Goal: Communication & Community: Participate in discussion

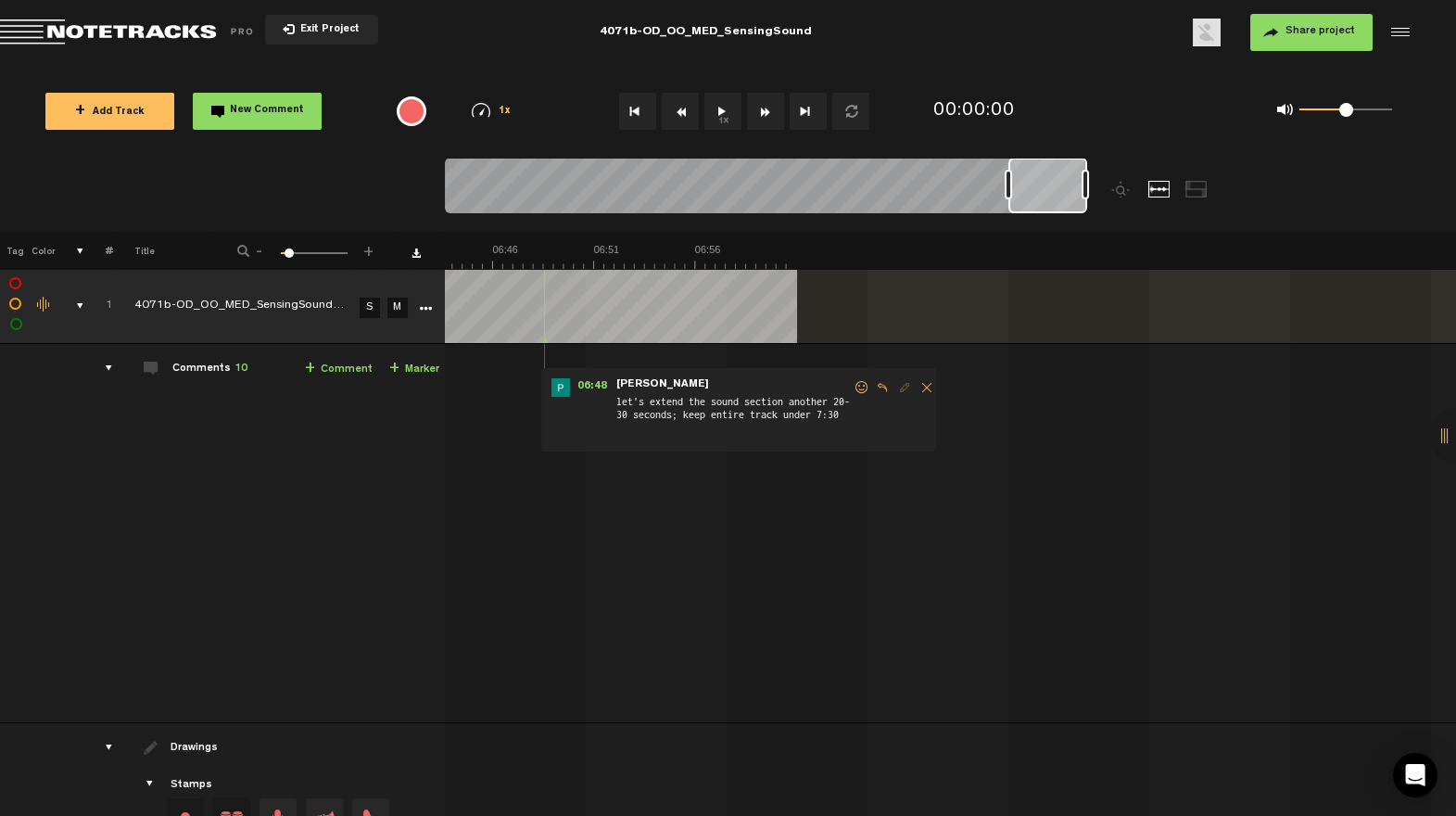
scroll to position [0, 7744]
click at [852, 382] on span at bounding box center [860, 386] width 19 height 13
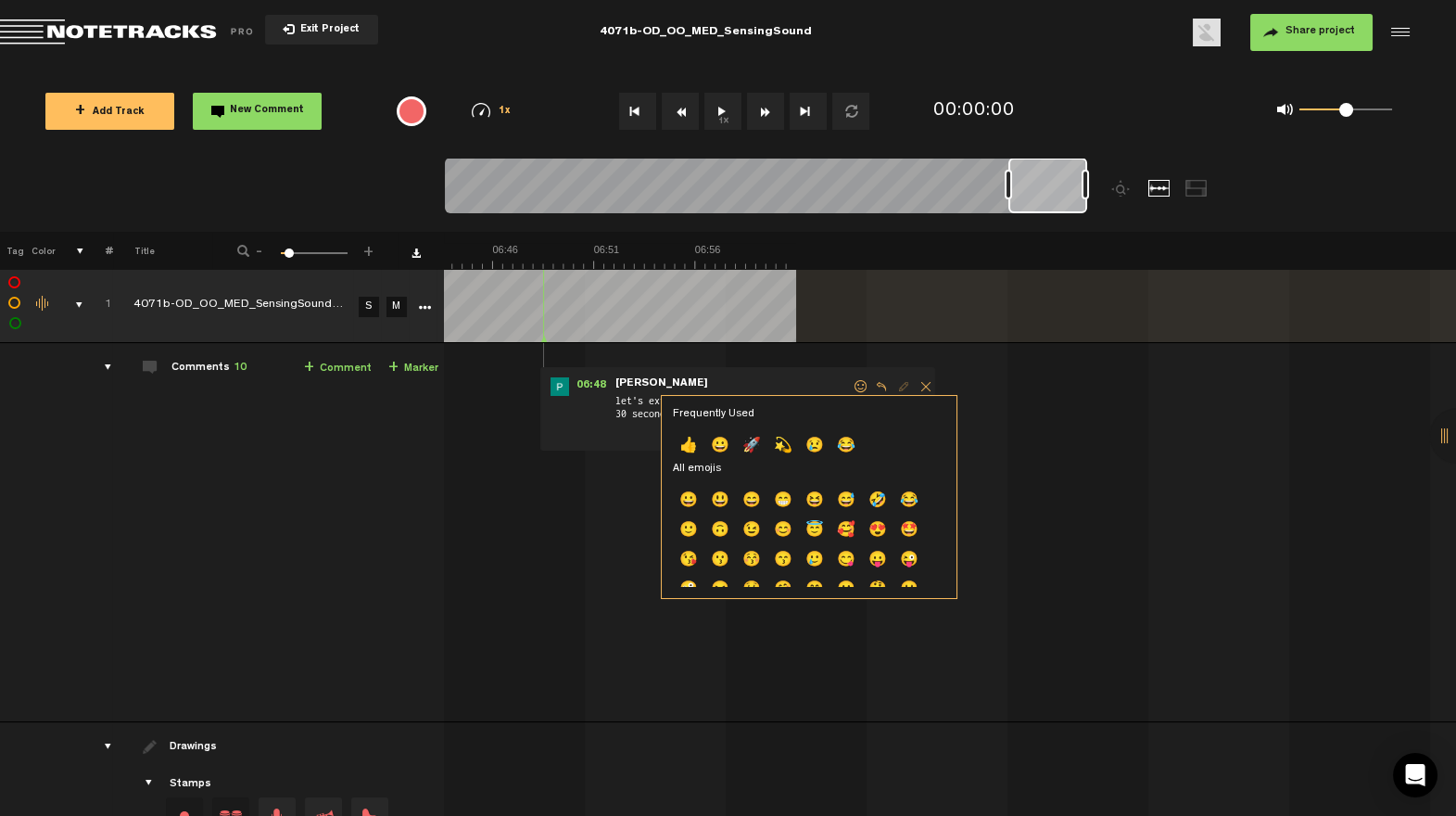
drag, startPoint x: 699, startPoint y: 445, endPoint x: 712, endPoint y: 439, distance: 14.3
click at [698, 445] on p "👍" at bounding box center [689, 447] width 32 height 30
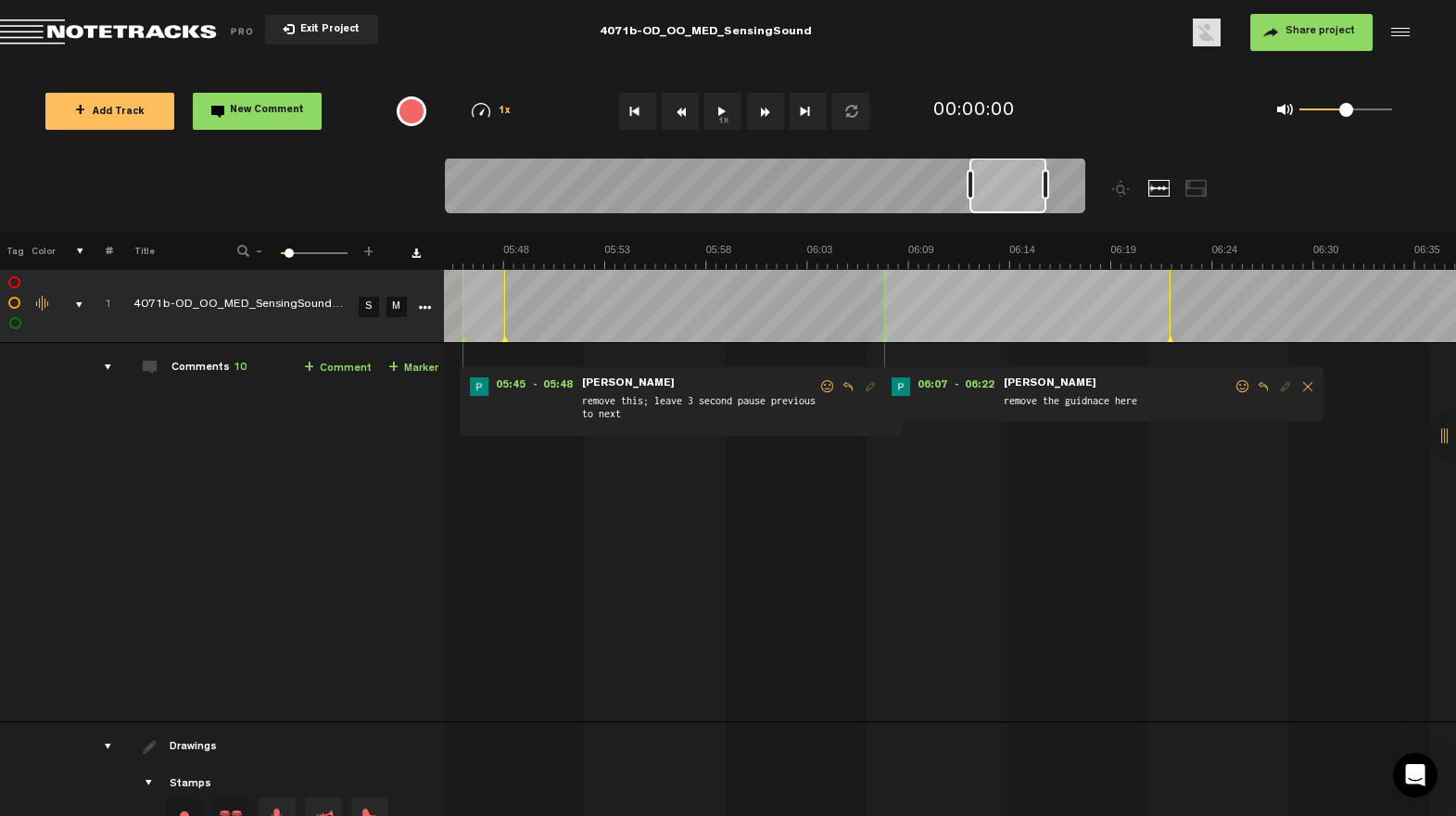
scroll to position [0, 6539]
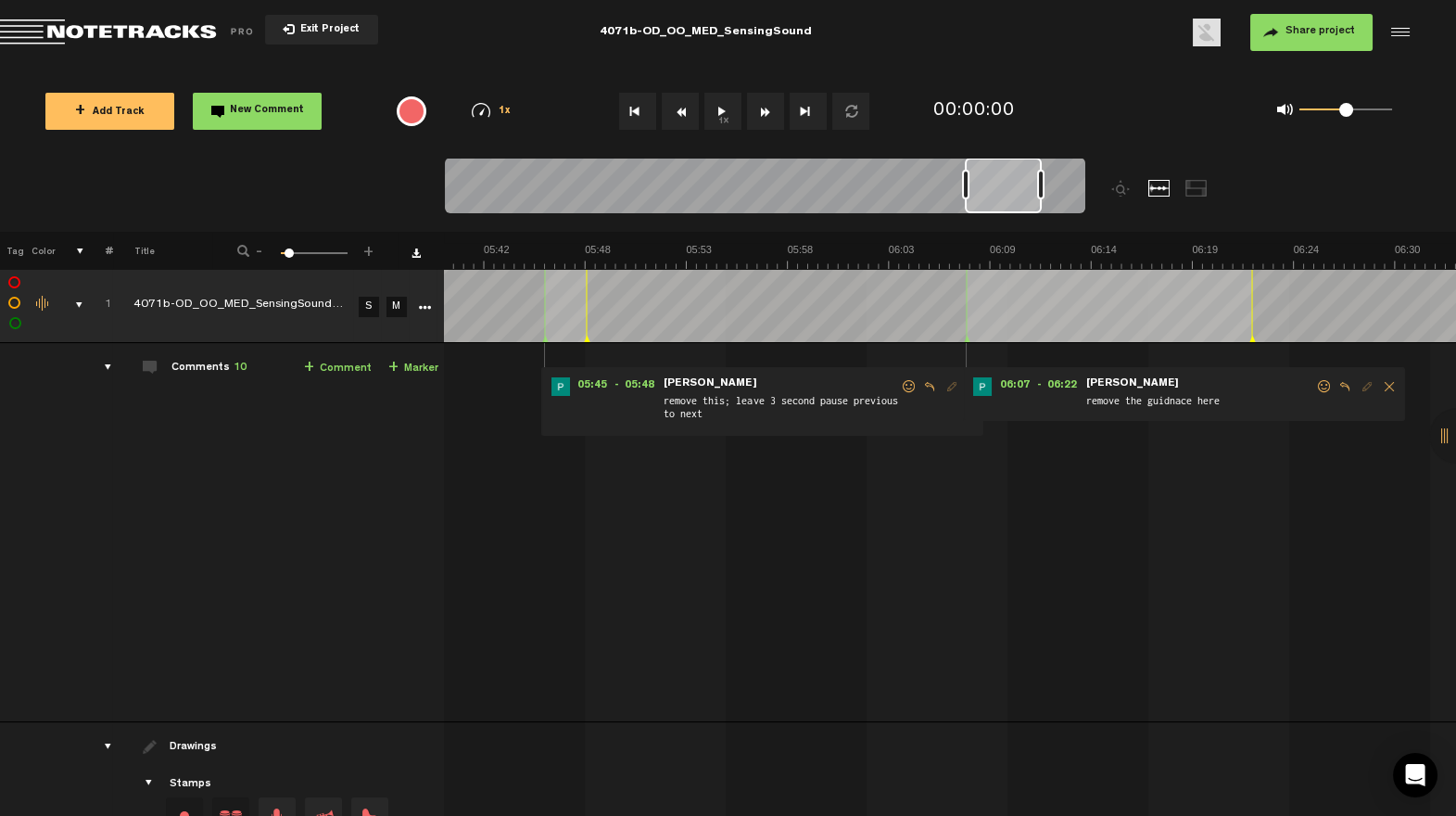
drag, startPoint x: 1031, startPoint y: 206, endPoint x: 997, endPoint y: 215, distance: 35.2
click at [997, 215] on div at bounding box center [764, 189] width 640 height 63
click at [1315, 383] on span at bounding box center [1324, 386] width 19 height 13
click at [1315, 382] on span at bounding box center [1324, 386] width 19 height 13
drag, startPoint x: 1309, startPoint y: 383, endPoint x: 1294, endPoint y: 389, distance: 16.2
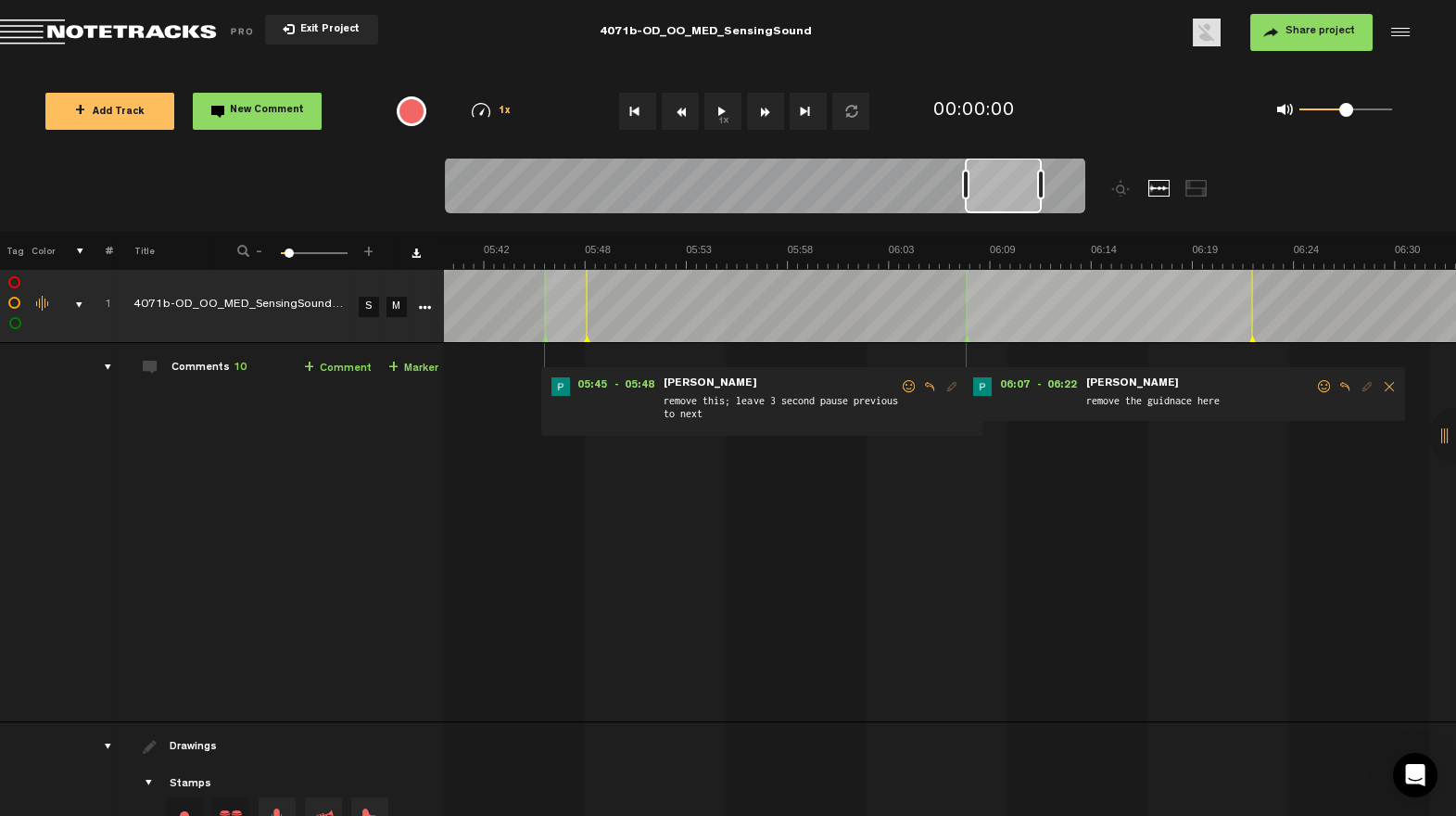
click at [1315, 384] on span at bounding box center [1324, 386] width 19 height 13
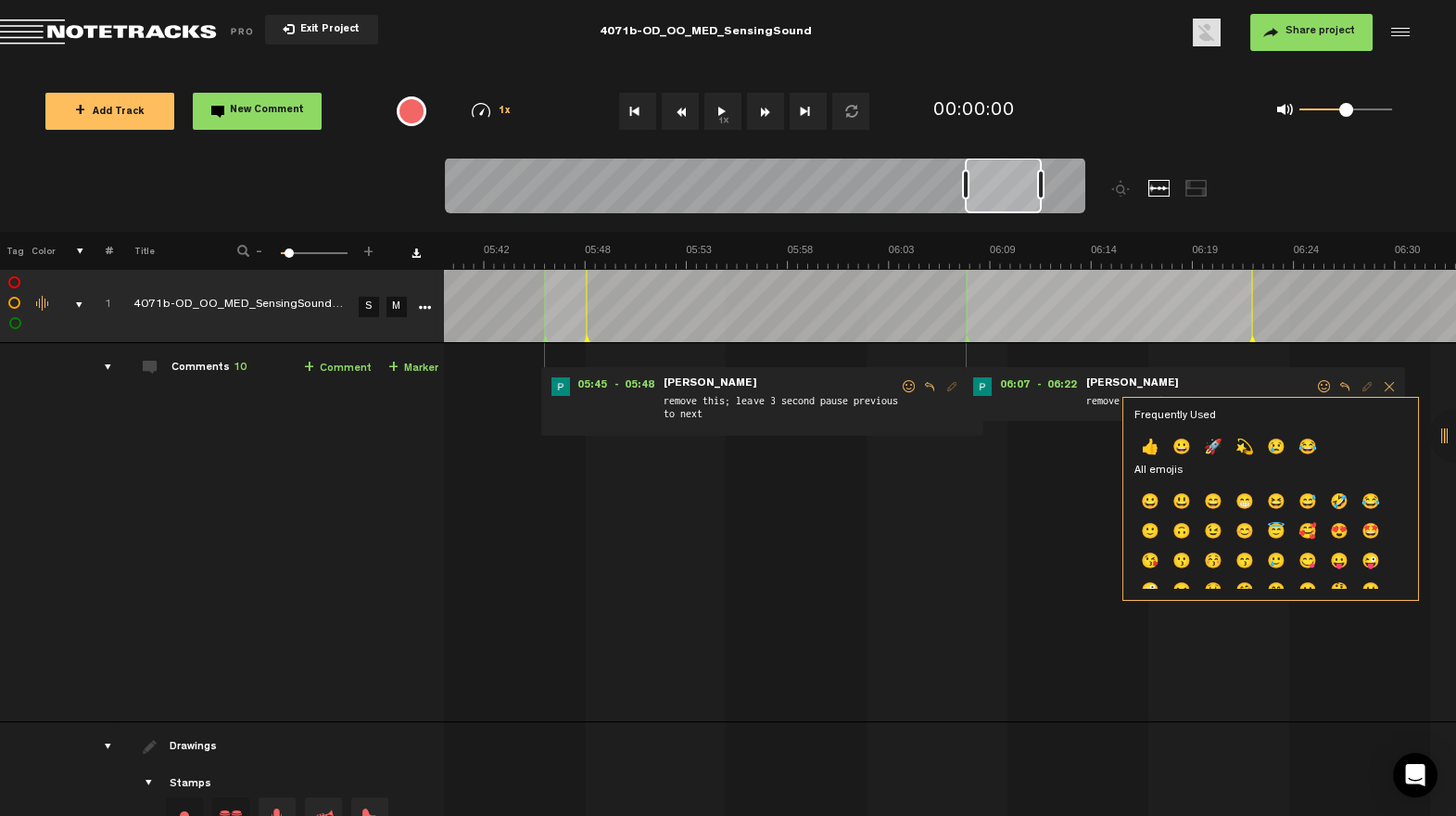
drag, startPoint x: 1155, startPoint y: 455, endPoint x: 1102, endPoint y: 409, distance: 70.2
click at [1155, 455] on p "👍" at bounding box center [1150, 449] width 32 height 30
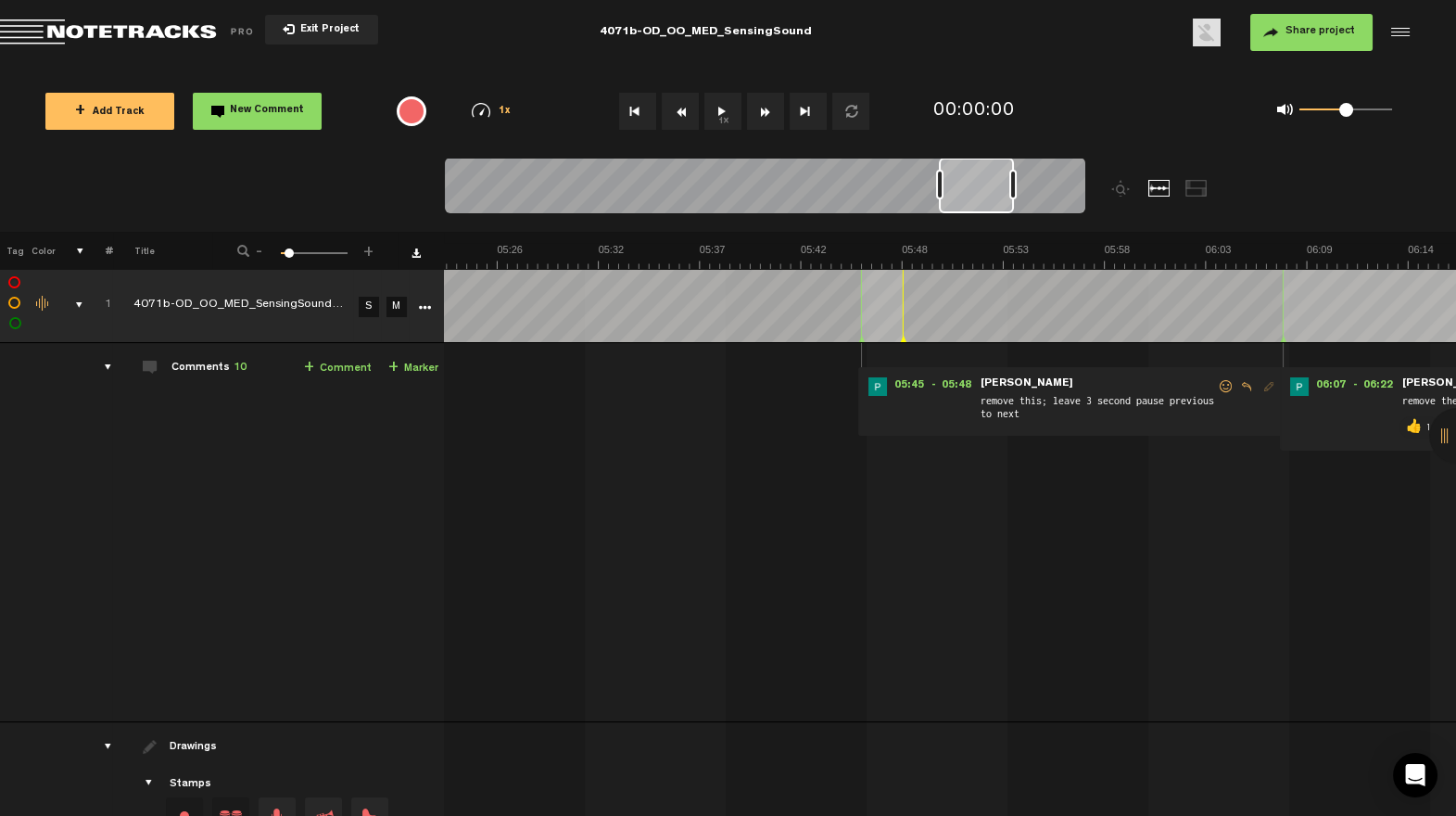
scroll to position [0, 6187]
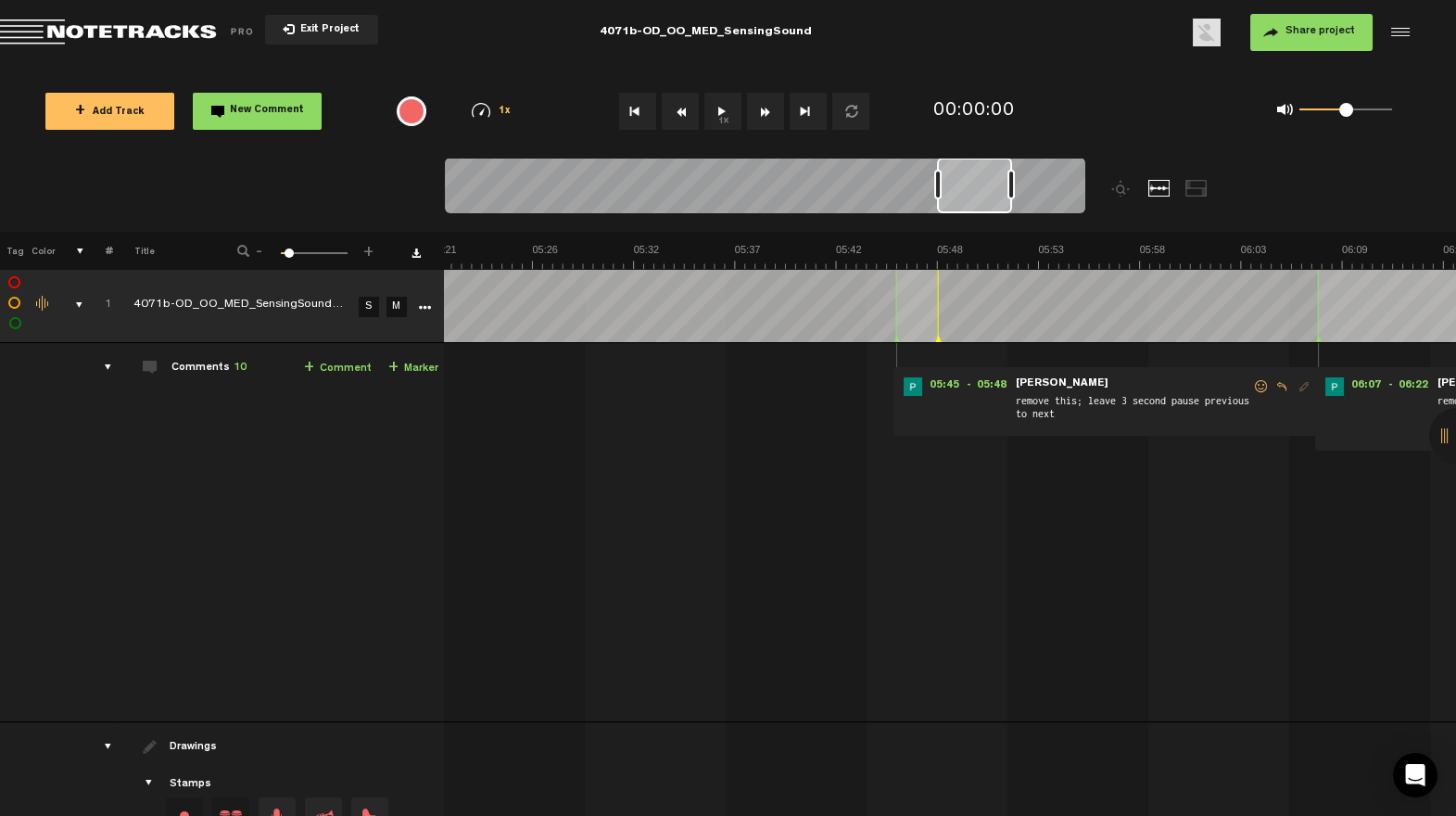
drag, startPoint x: 1019, startPoint y: 205, endPoint x: 991, endPoint y: 208, distance: 28.2
click at [992, 207] on div at bounding box center [975, 186] width 75 height 56
click at [1253, 386] on span at bounding box center [1261, 386] width 19 height 13
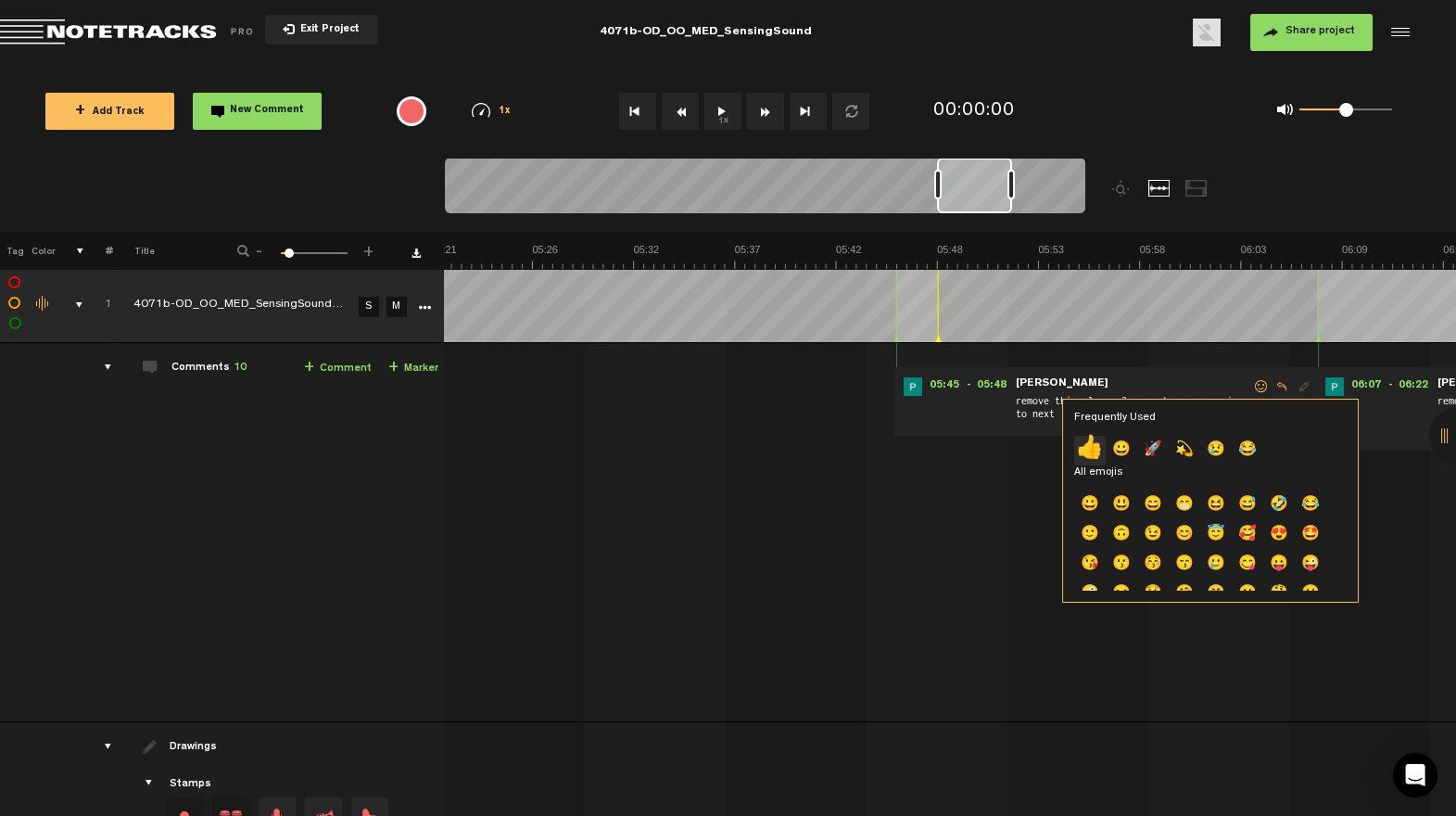
click at [1099, 450] on p "👍" at bounding box center [1090, 451] width 32 height 30
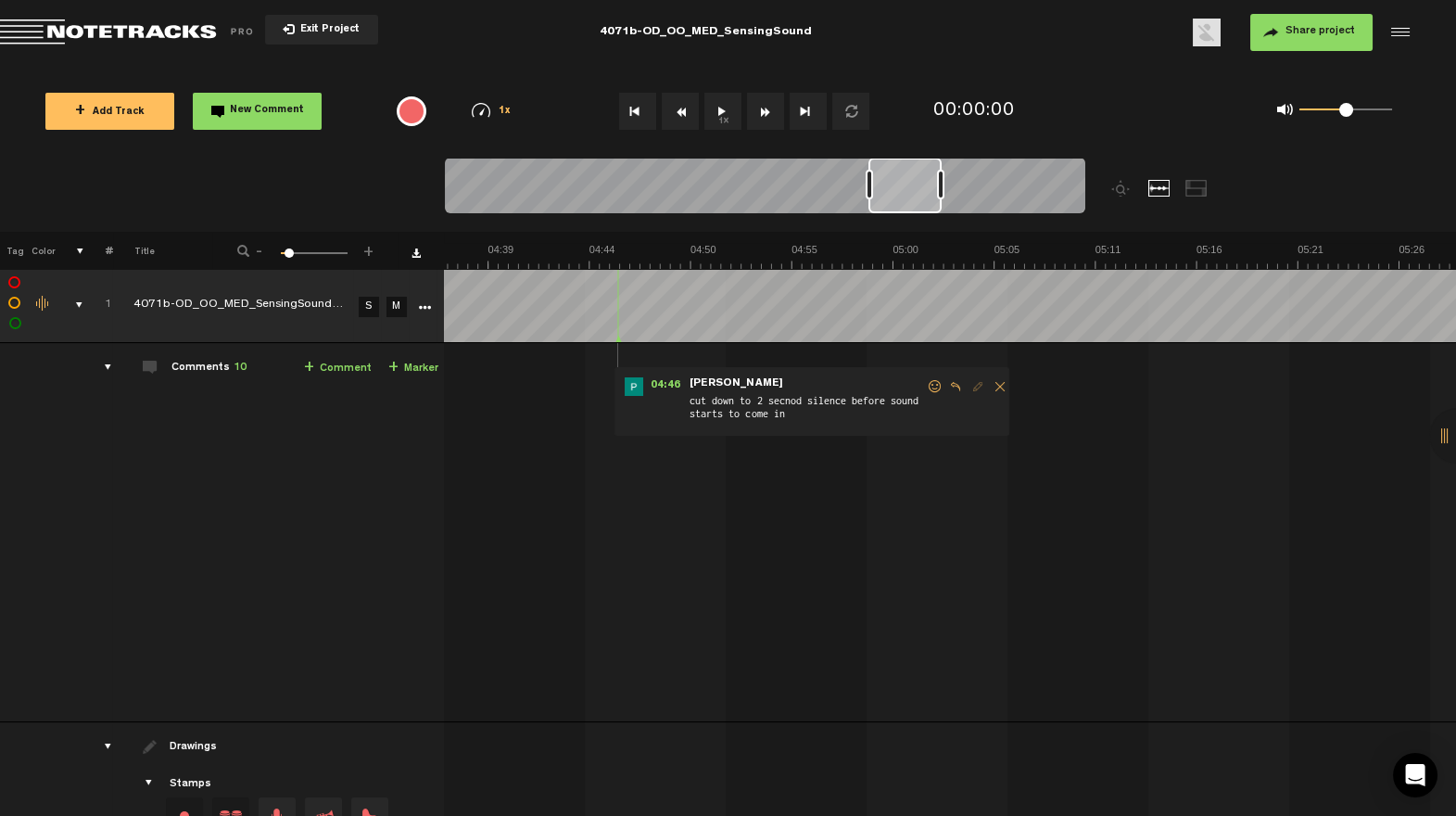
scroll to position [0, 5284]
drag, startPoint x: 977, startPoint y: 207, endPoint x: 905, endPoint y: 205, distance: 72.0
click at [905, 205] on div at bounding box center [902, 186] width 73 height 56
drag, startPoint x: 958, startPoint y: 386, endPoint x: 938, endPoint y: 384, distance: 20.1
click at [961, 386] on span at bounding box center [970, 386] width 19 height 13
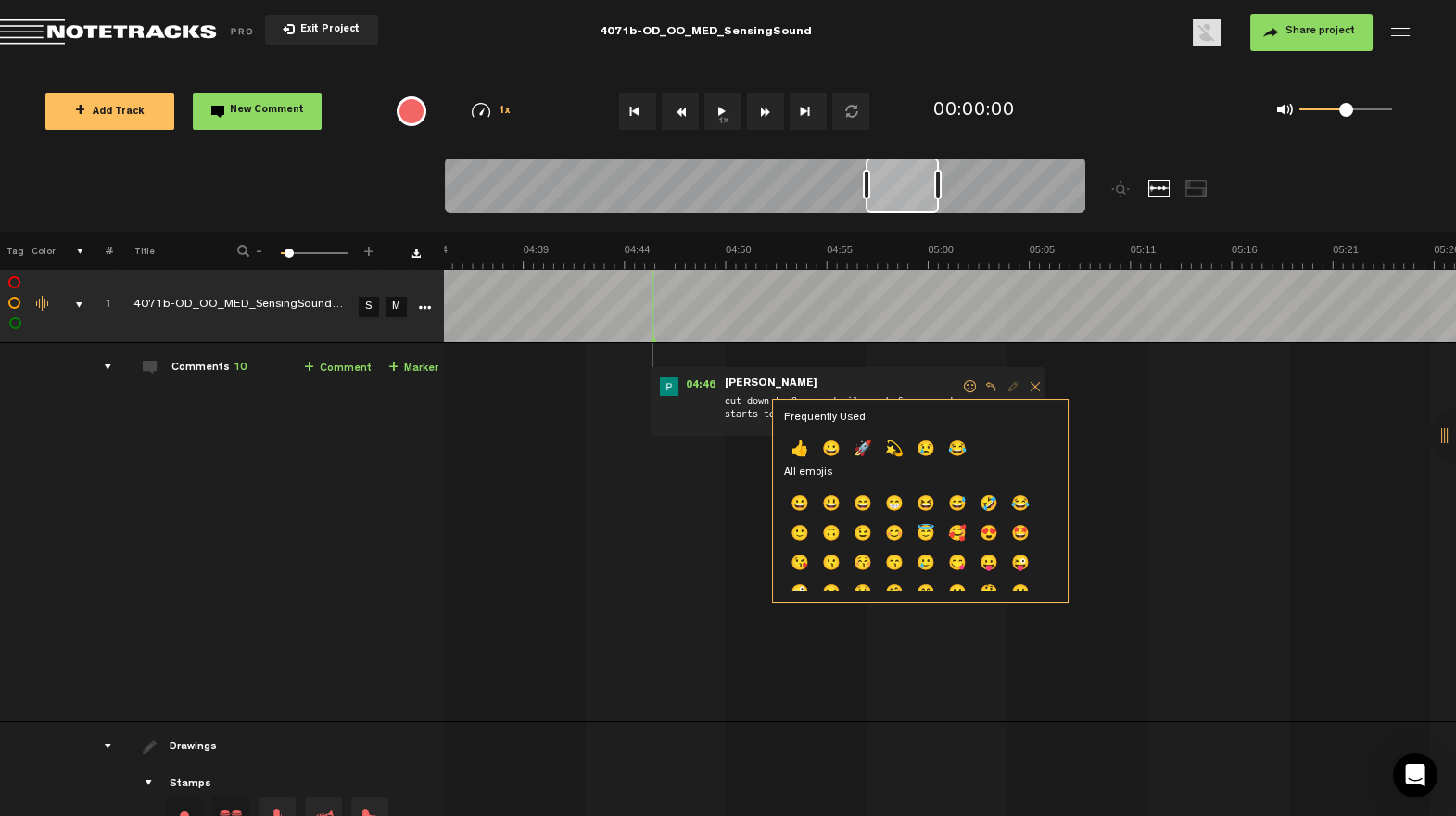
click at [818, 462] on p "😀" at bounding box center [832, 451] width 32 height 30
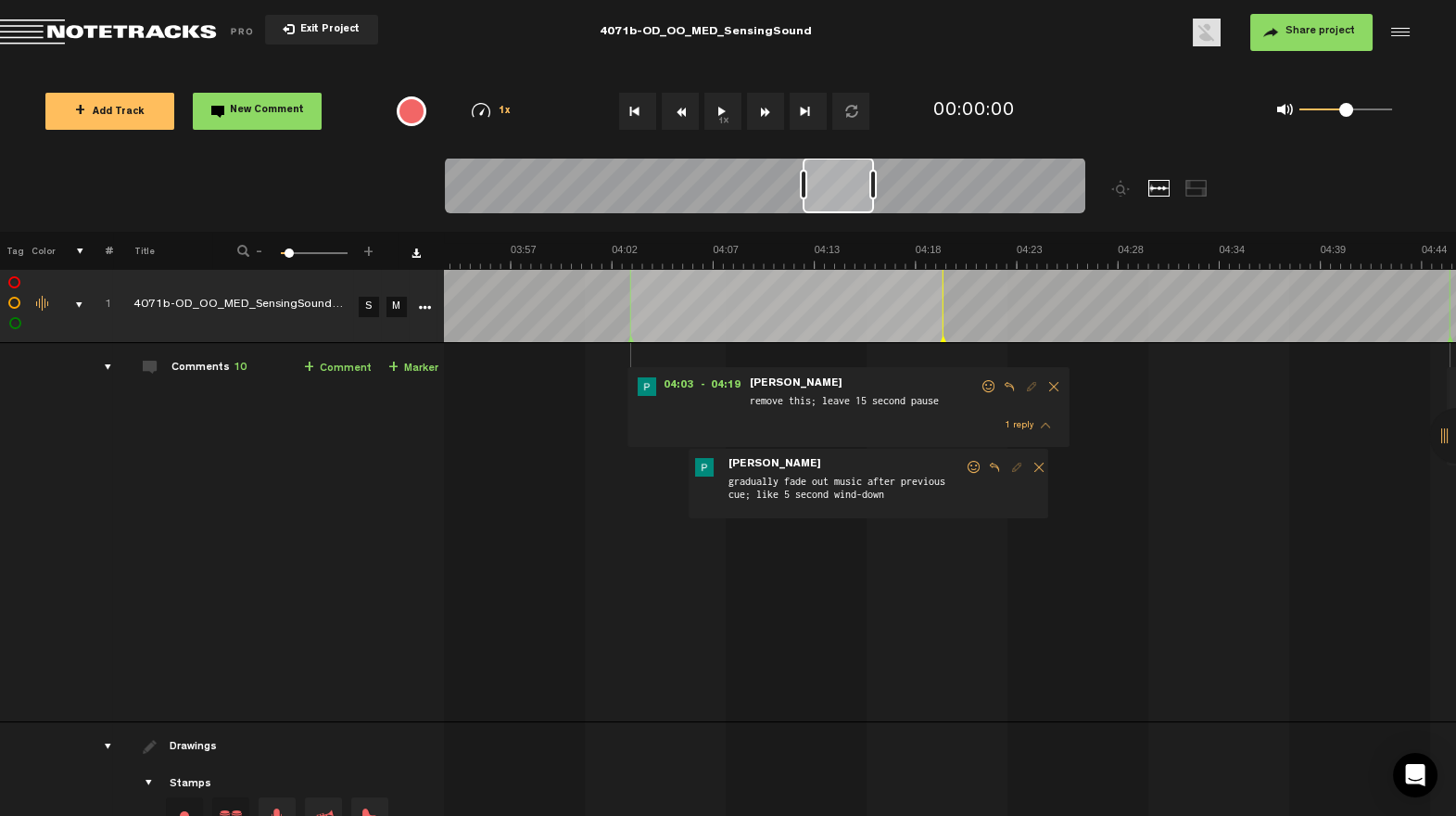
scroll to position [0, 4499]
drag, startPoint x: 915, startPoint y: 206, endPoint x: 853, endPoint y: 217, distance: 63.0
click at [853, 217] on div at bounding box center [764, 189] width 640 height 63
click at [650, 386] on span "04:03" at bounding box center [666, 386] width 45 height 19
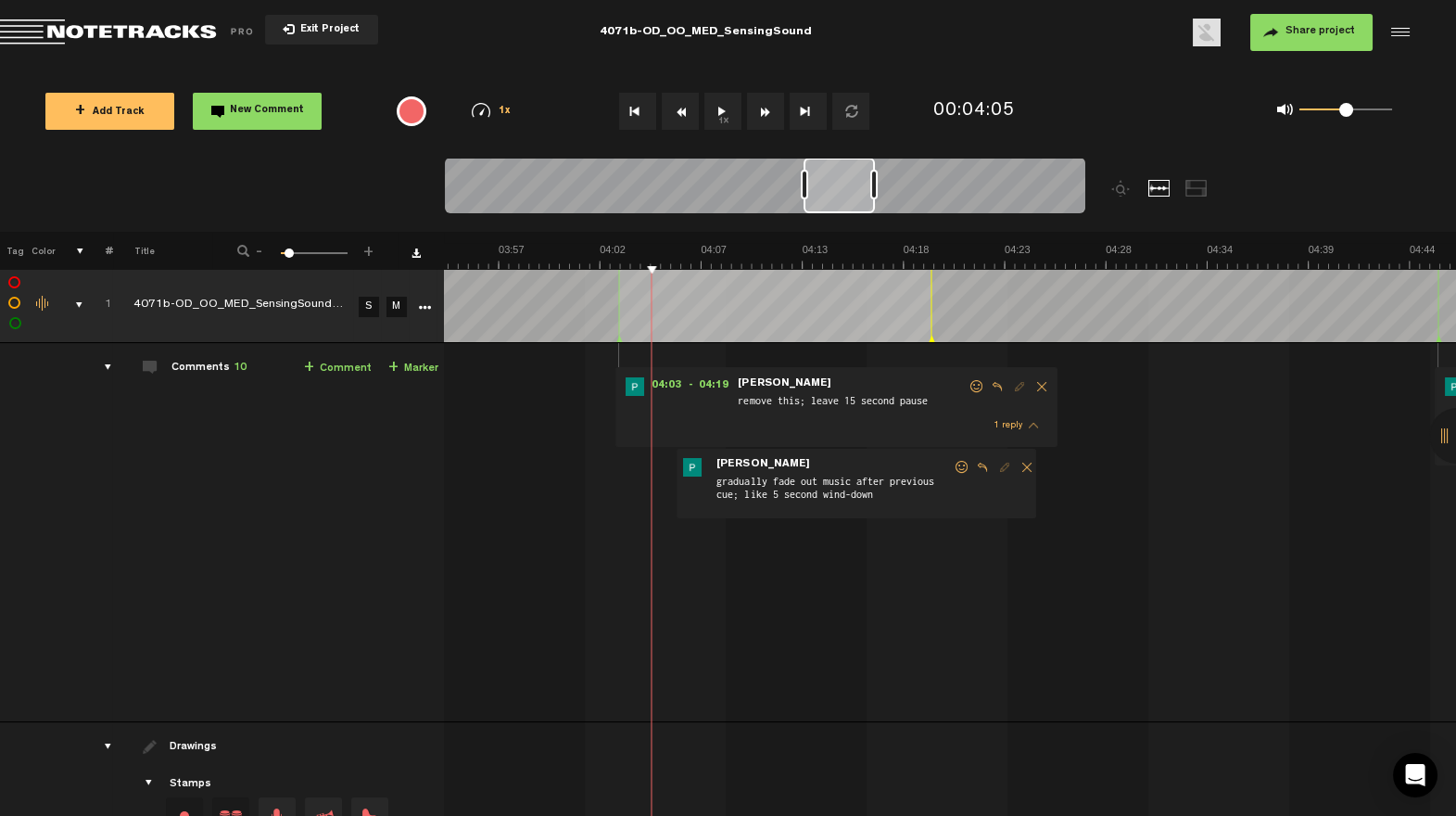
click at [968, 384] on span at bounding box center [977, 386] width 19 height 13
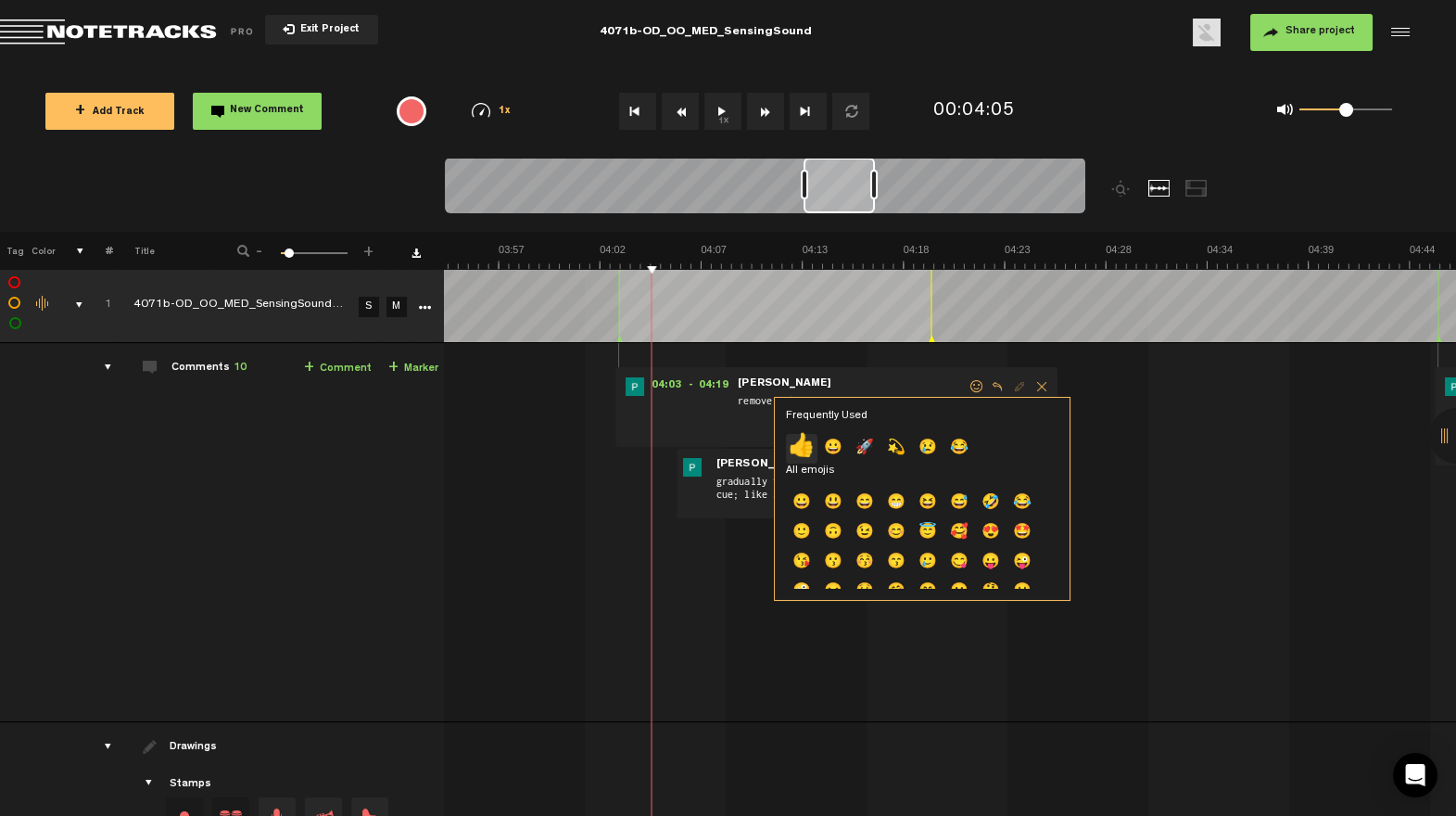
click at [797, 444] on p "👍" at bounding box center [802, 449] width 32 height 30
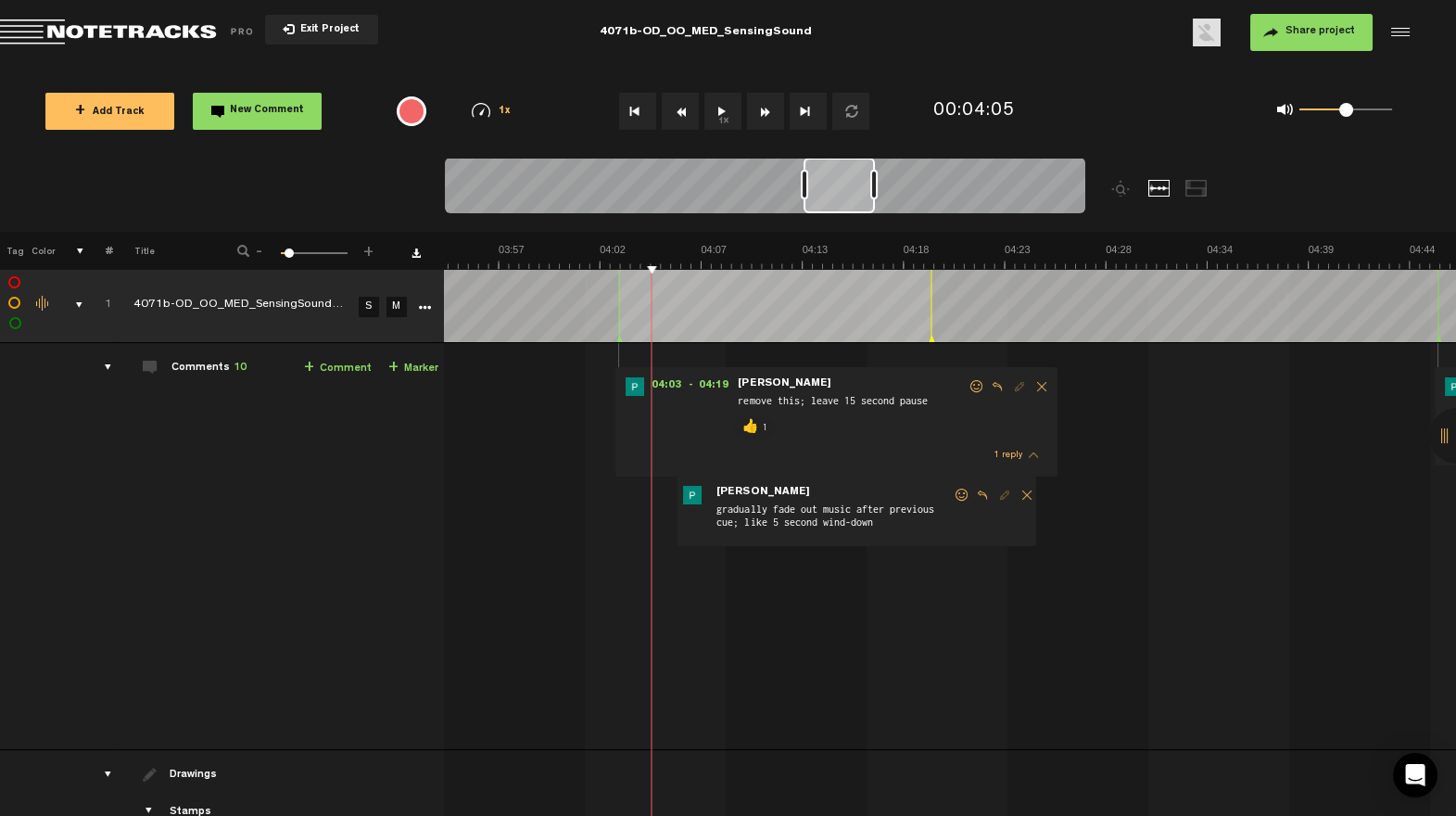
click at [953, 493] on span at bounding box center [962, 494] width 19 height 13
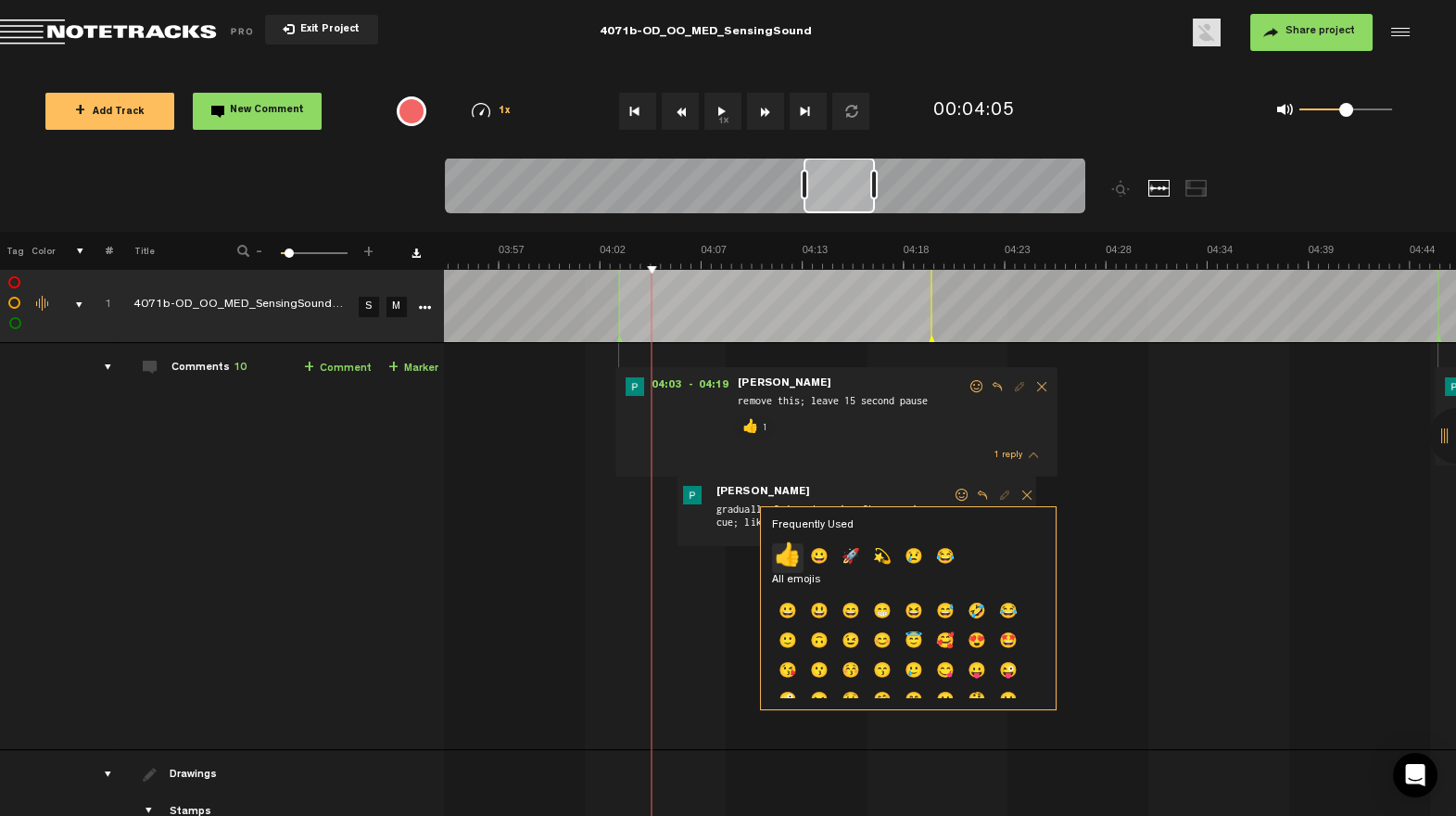
click at [794, 561] on p "👍" at bounding box center [788, 558] width 32 height 30
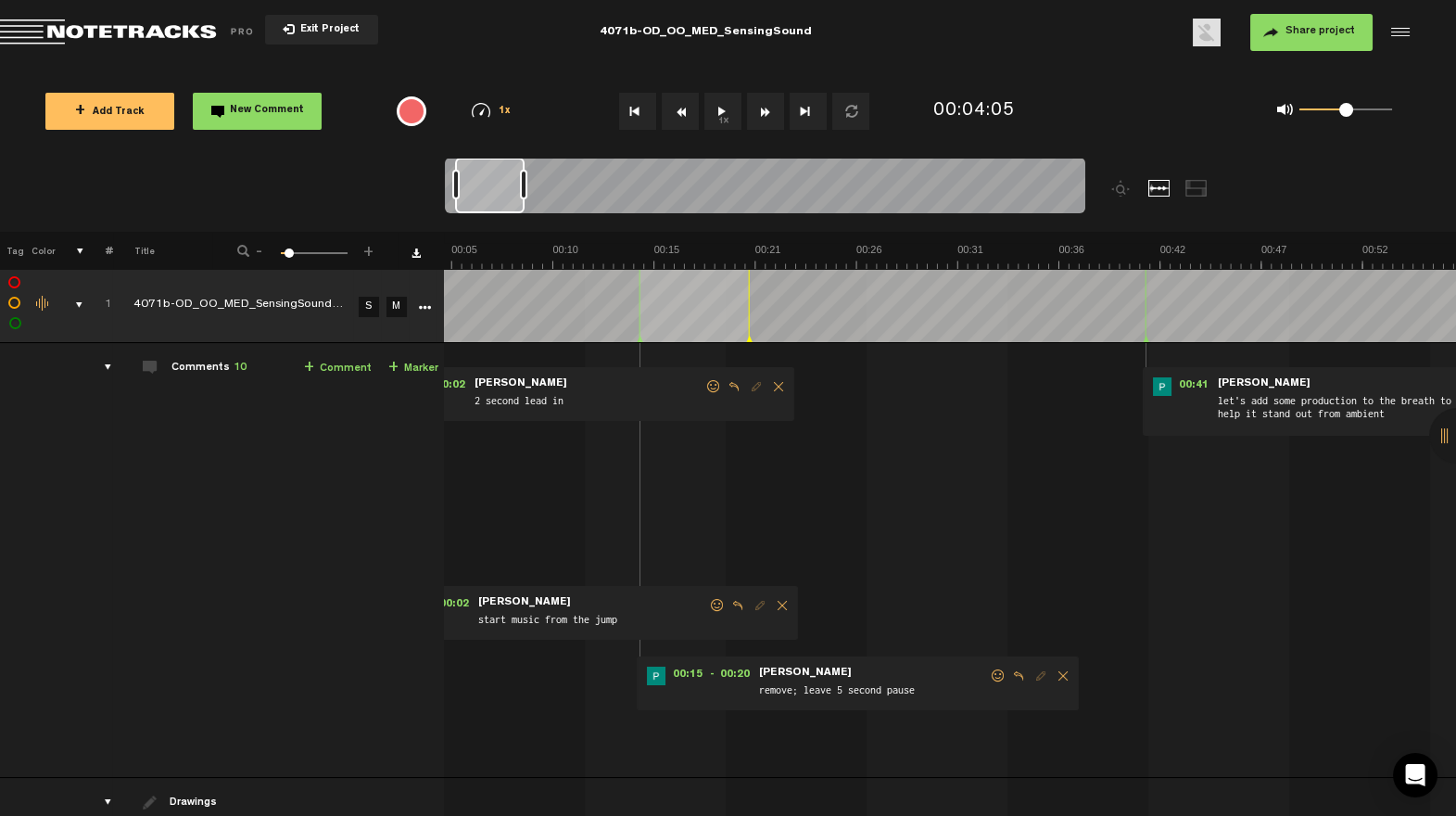
scroll to position [0, 0]
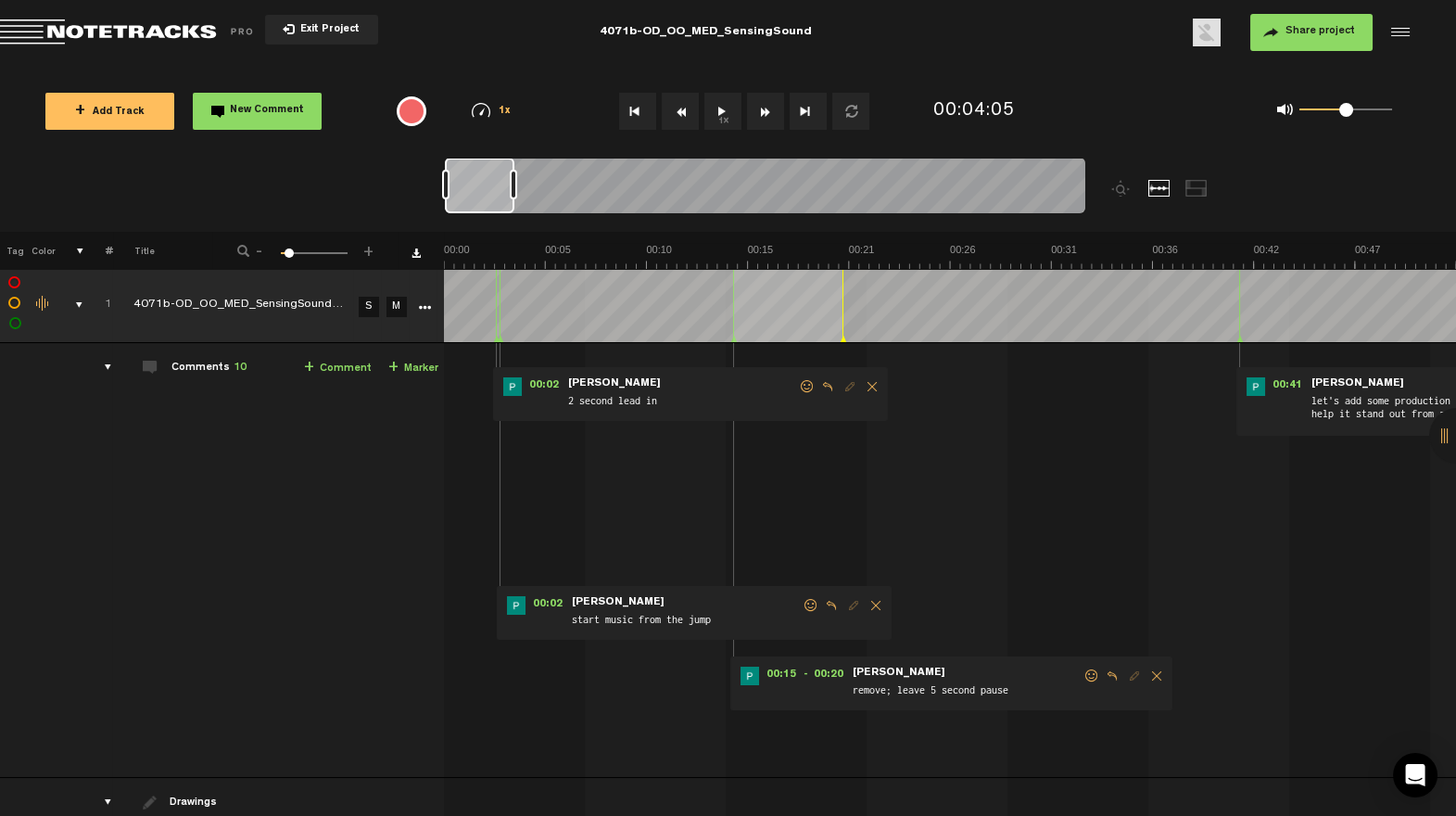
drag, startPoint x: 830, startPoint y: 206, endPoint x: 346, endPoint y: 245, distance: 485.6
click at [358, 65] on div "Loading... 100% + Add Track New Comment 1x 0.25x 0.5x 0.75x 1x 1.25x 1.5x 1.75x…" at bounding box center [728, 65] width 1456 height 0
drag, startPoint x: 794, startPoint y: 602, endPoint x: 781, endPoint y: 612, distance: 16.4
click at [802, 603] on span at bounding box center [811, 605] width 19 height 13
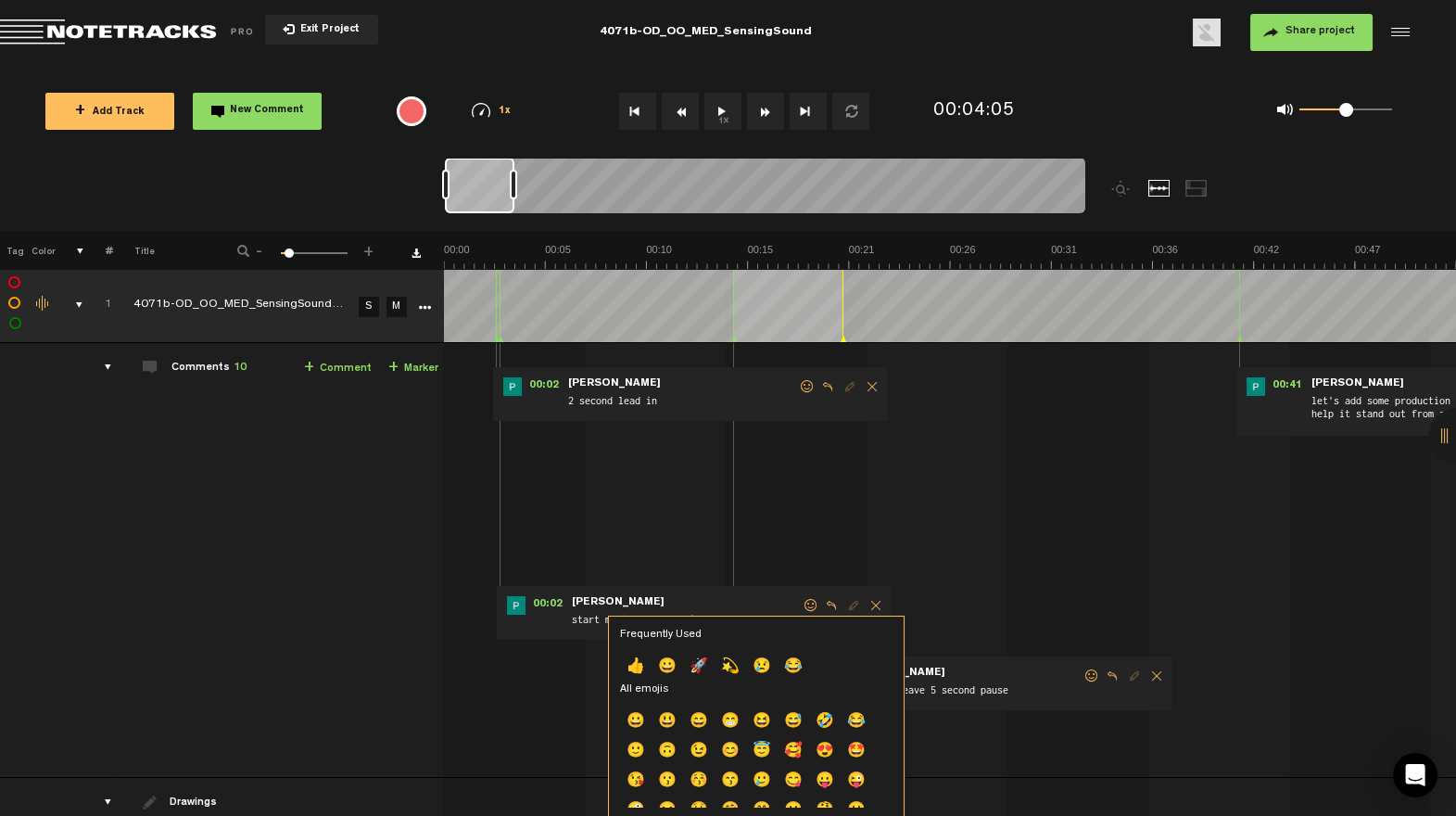
click at [636, 662] on p "👍" at bounding box center [636, 667] width 32 height 30
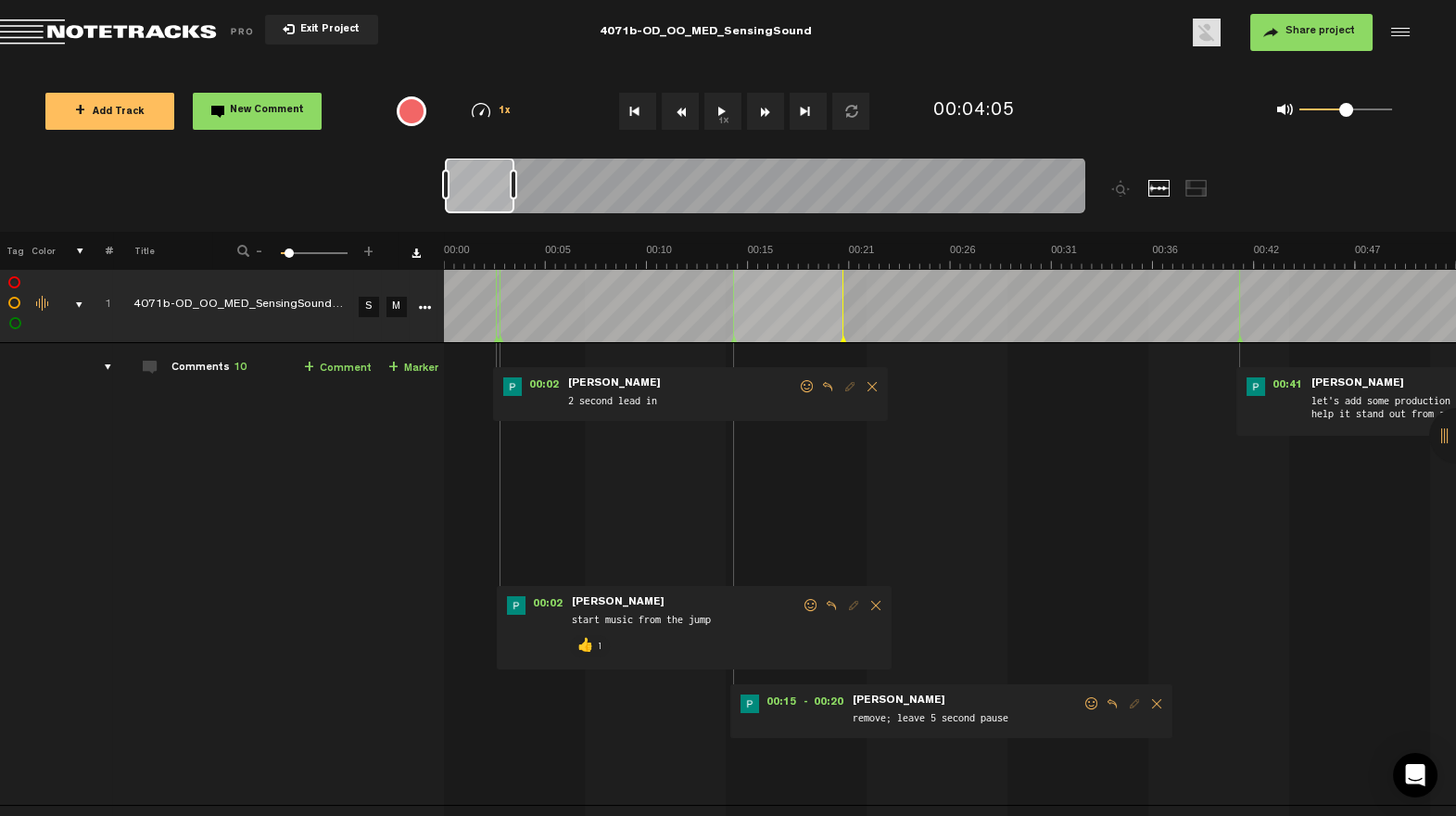
drag, startPoint x: 1074, startPoint y: 701, endPoint x: 1038, endPoint y: 717, distance: 39.4
click at [1083, 702] on span at bounding box center [1092, 703] width 19 height 13
drag, startPoint x: 1078, startPoint y: 698, endPoint x: 1068, endPoint y: 703, distance: 11.2
click at [1083, 698] on span at bounding box center [1092, 703] width 19 height 13
click at [929, 758] on p "👍" at bounding box center [921, 763] width 32 height 30
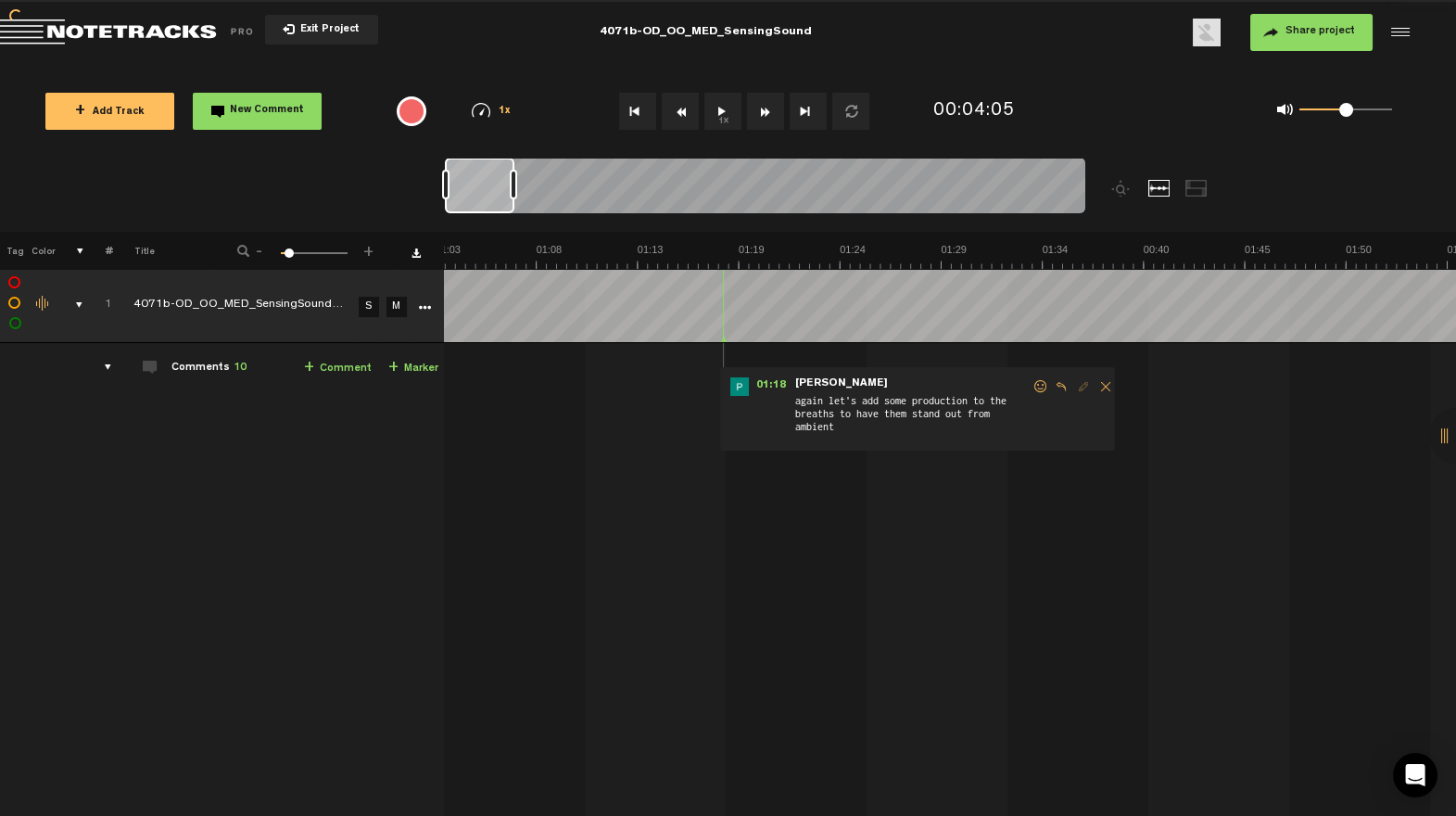
scroll to position [0, 1001]
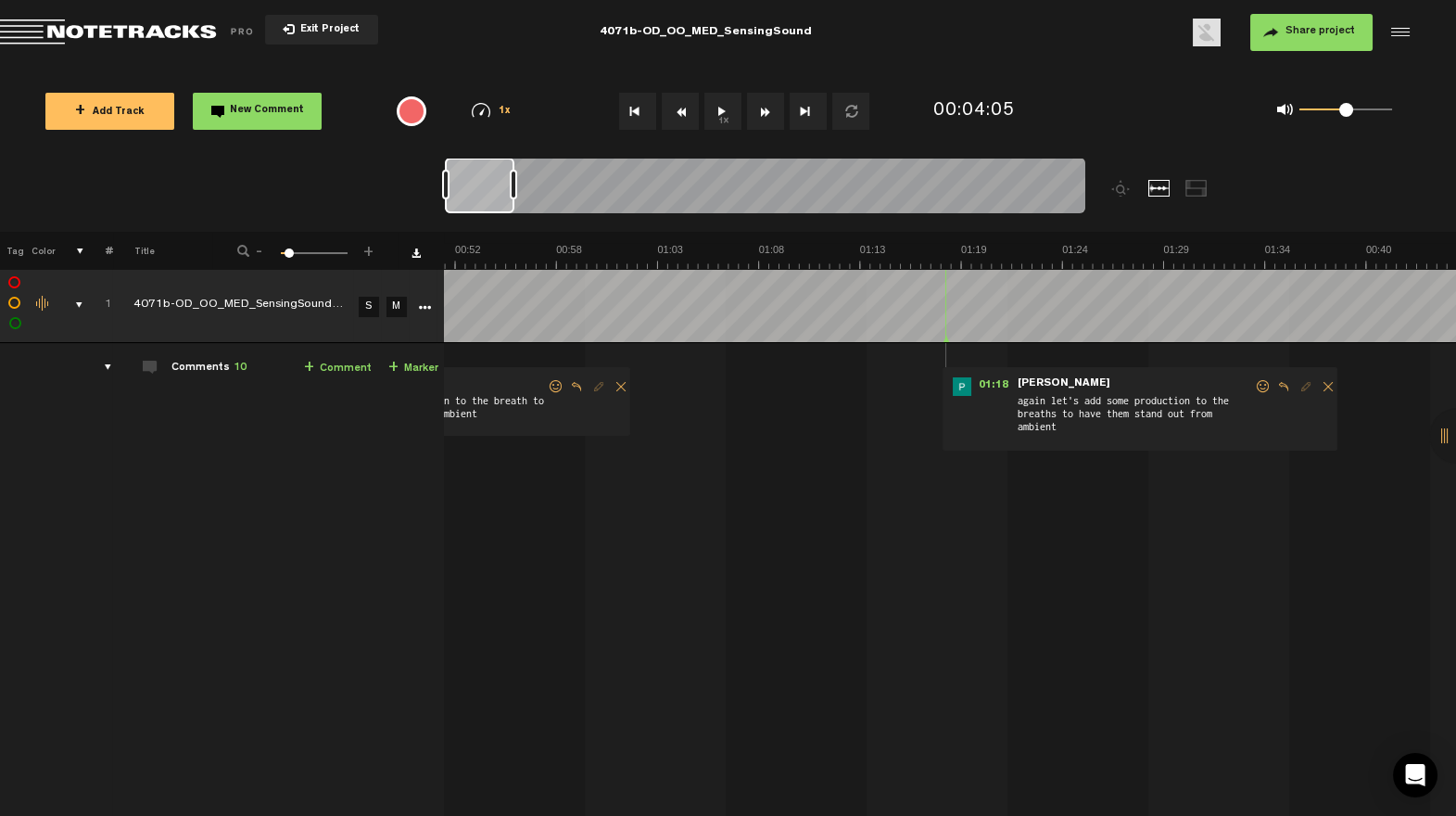
click at [1255, 383] on span at bounding box center [1263, 386] width 19 height 13
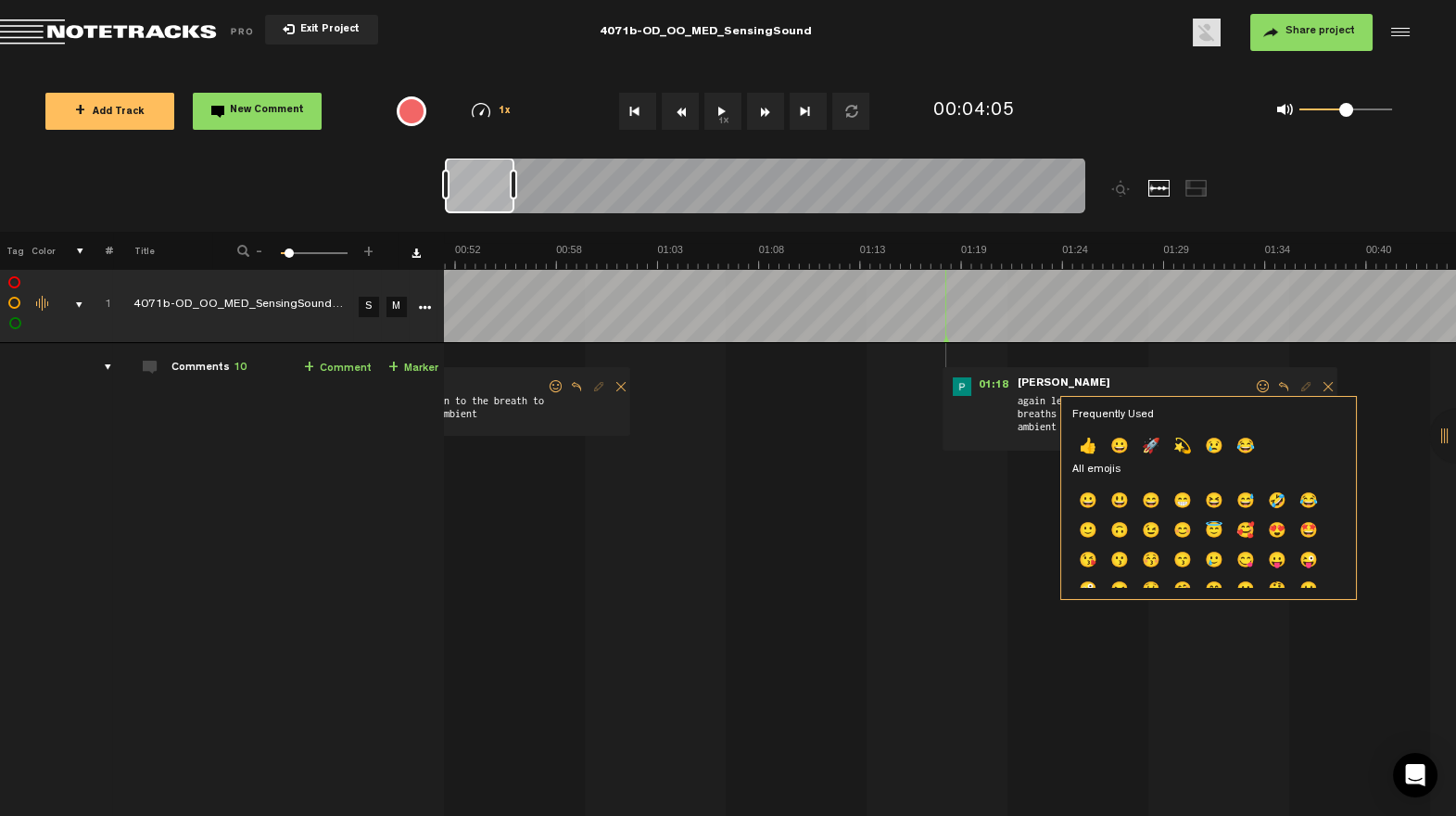
click at [1093, 444] on p "👍" at bounding box center [1089, 448] width 32 height 30
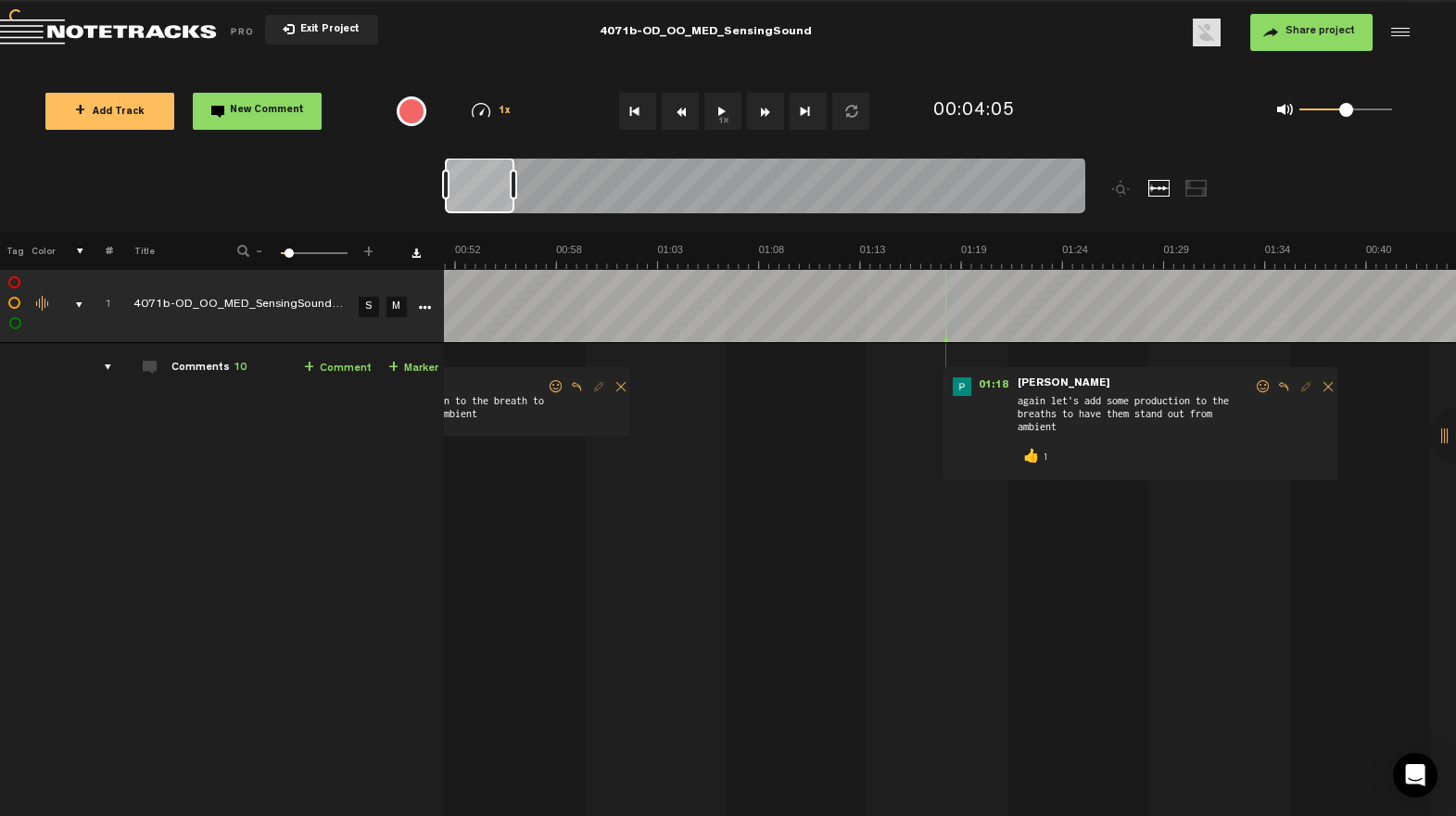
scroll to position [1, 0]
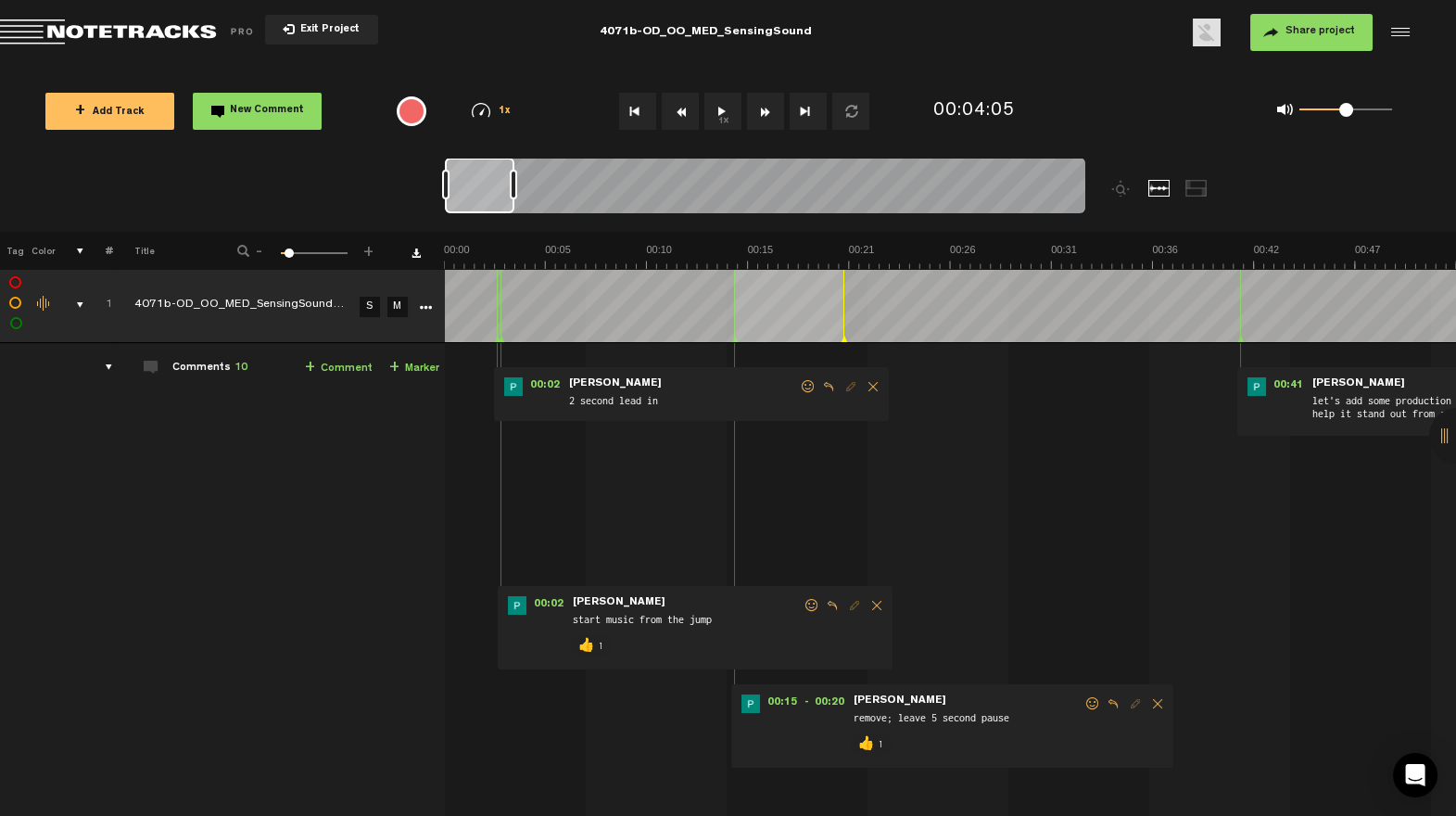
drag, startPoint x: 80, startPoint y: 302, endPoint x: 200, endPoint y: 395, distance: 151.8
click at [80, 302] on div "comments, stamps & drawings" at bounding box center [72, 305] width 29 height 19
